Goal: Task Accomplishment & Management: Complete application form

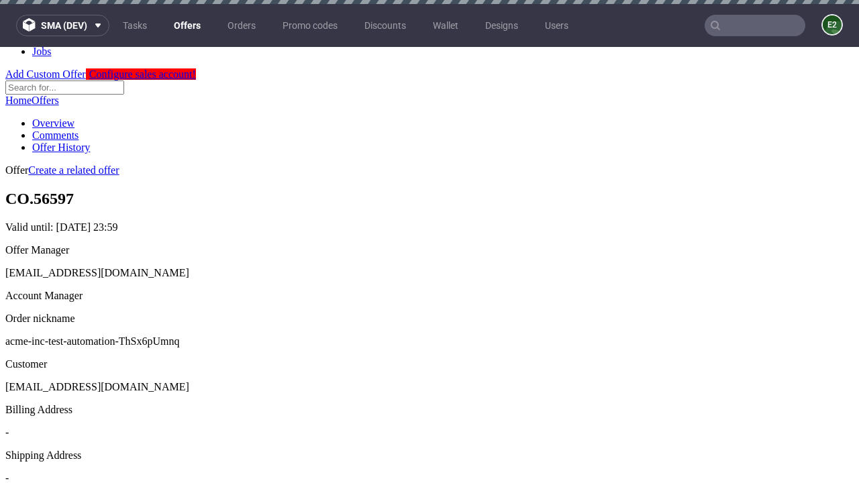
scroll to position [4, 0]
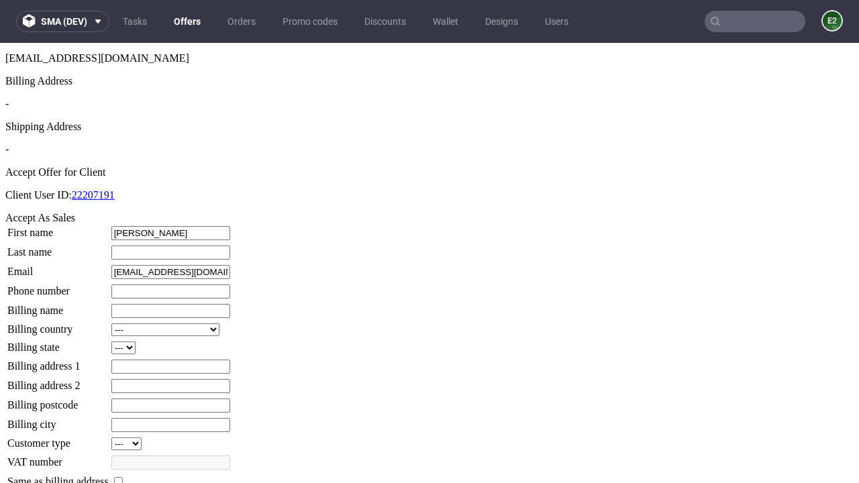
type input "Damion"
type input "Lesch"
type input "1509813888"
type input "Ocie68"
select select "13"
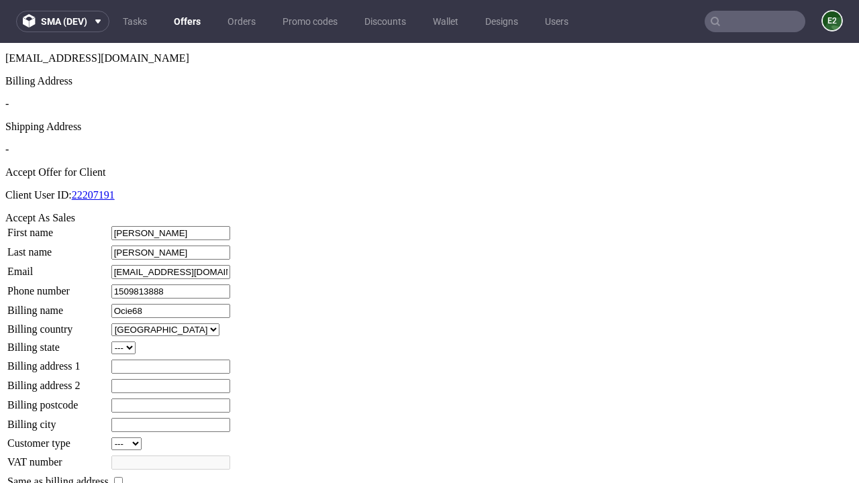
type input "Ocie68"
type input "3 Cedar Close"
select select "132"
type input "3 Cedar Close"
type input "BN36 7WR"
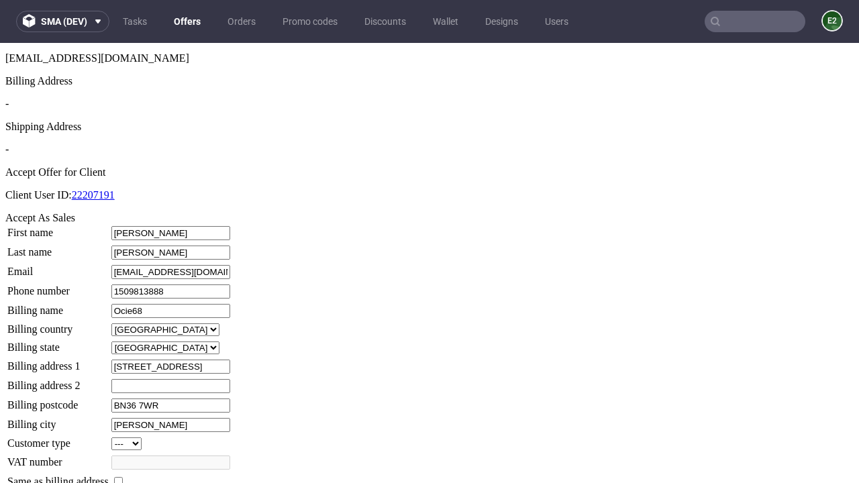
type input "McKenzie-le-Parker"
click at [123, 477] on input "checkbox" at bounding box center [118, 481] width 9 height 9
checkbox input "true"
type input "Ocie68"
select select "13"
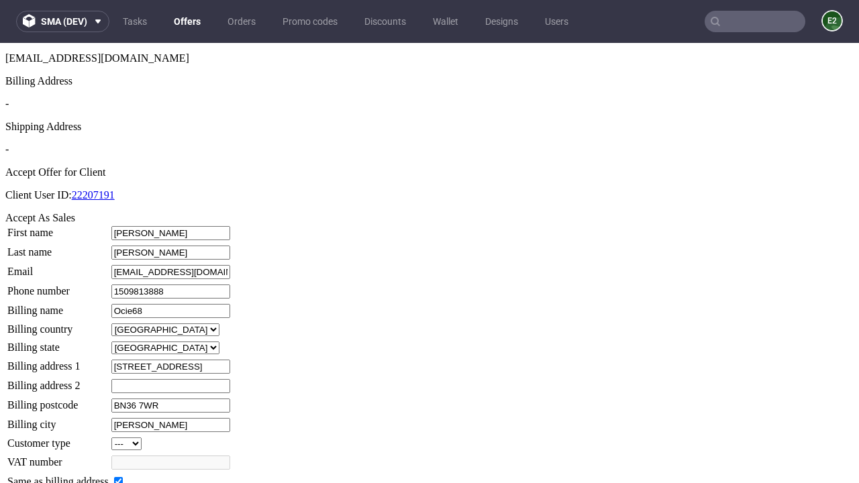
type input "3 Cedar Close"
type input "BN36 7WR"
type input "McKenzie-le-Parker"
